Goal: Task Accomplishment & Management: Manage account settings

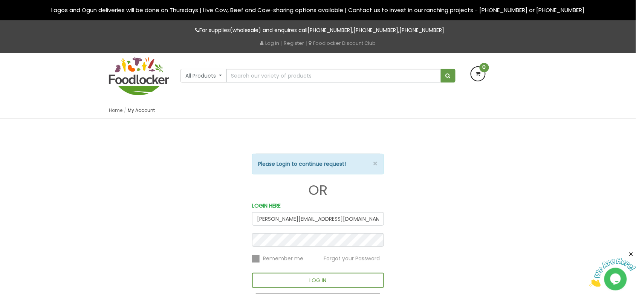
click at [252, 273] on button "LOG IN" at bounding box center [318, 280] width 132 height 15
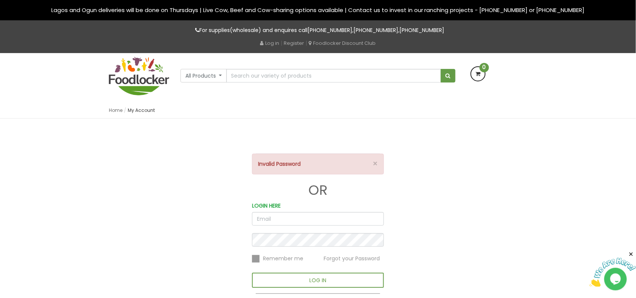
click at [262, 219] on input "email" at bounding box center [318, 219] width 132 height 14
type input "[PERSON_NAME][EMAIL_ADDRESS][DOMAIN_NAME]"
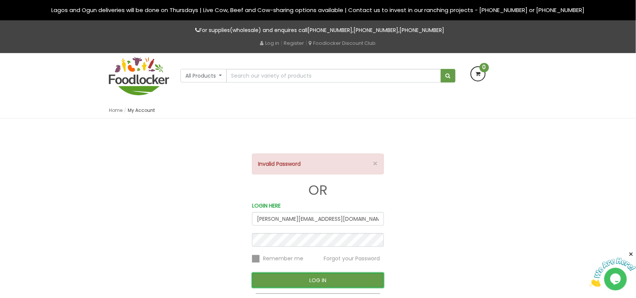
click at [281, 280] on button "LOG IN" at bounding box center [318, 280] width 132 height 15
